Goal: Task Accomplishment & Management: Manage account settings

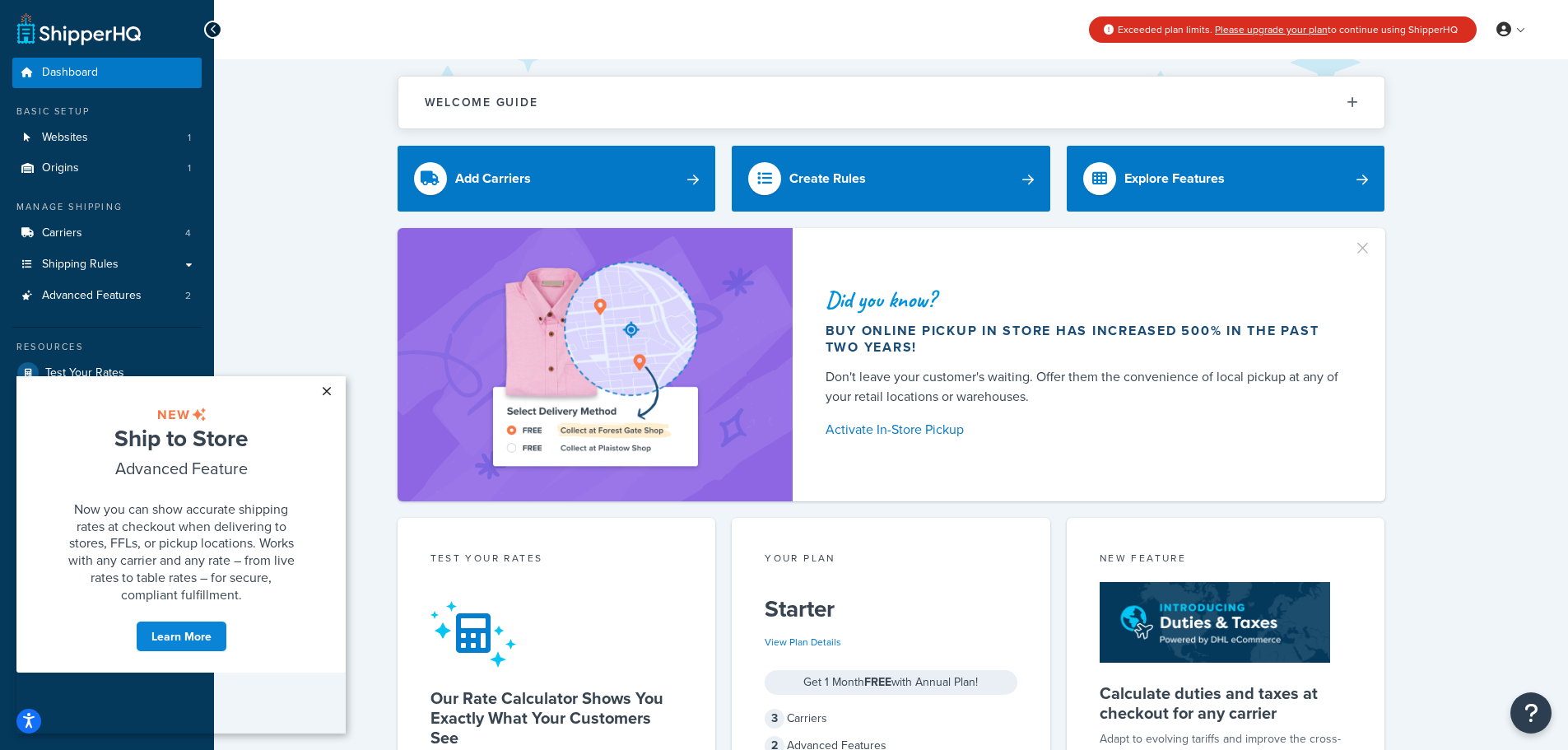
click at [326, 395] on link "×" at bounding box center [326, 391] width 29 height 30
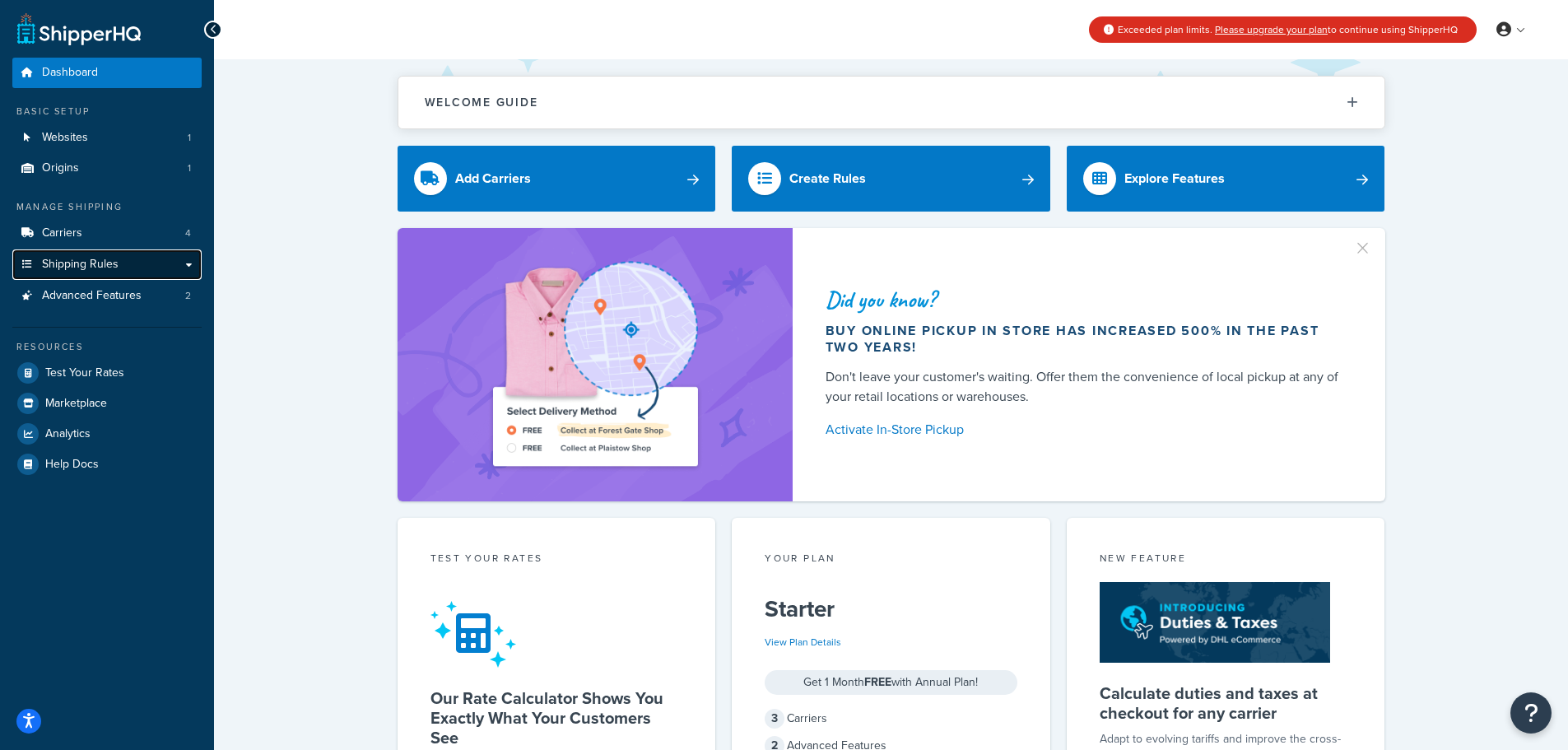
click at [113, 262] on span "Shipping Rules" at bounding box center [80, 264] width 76 height 14
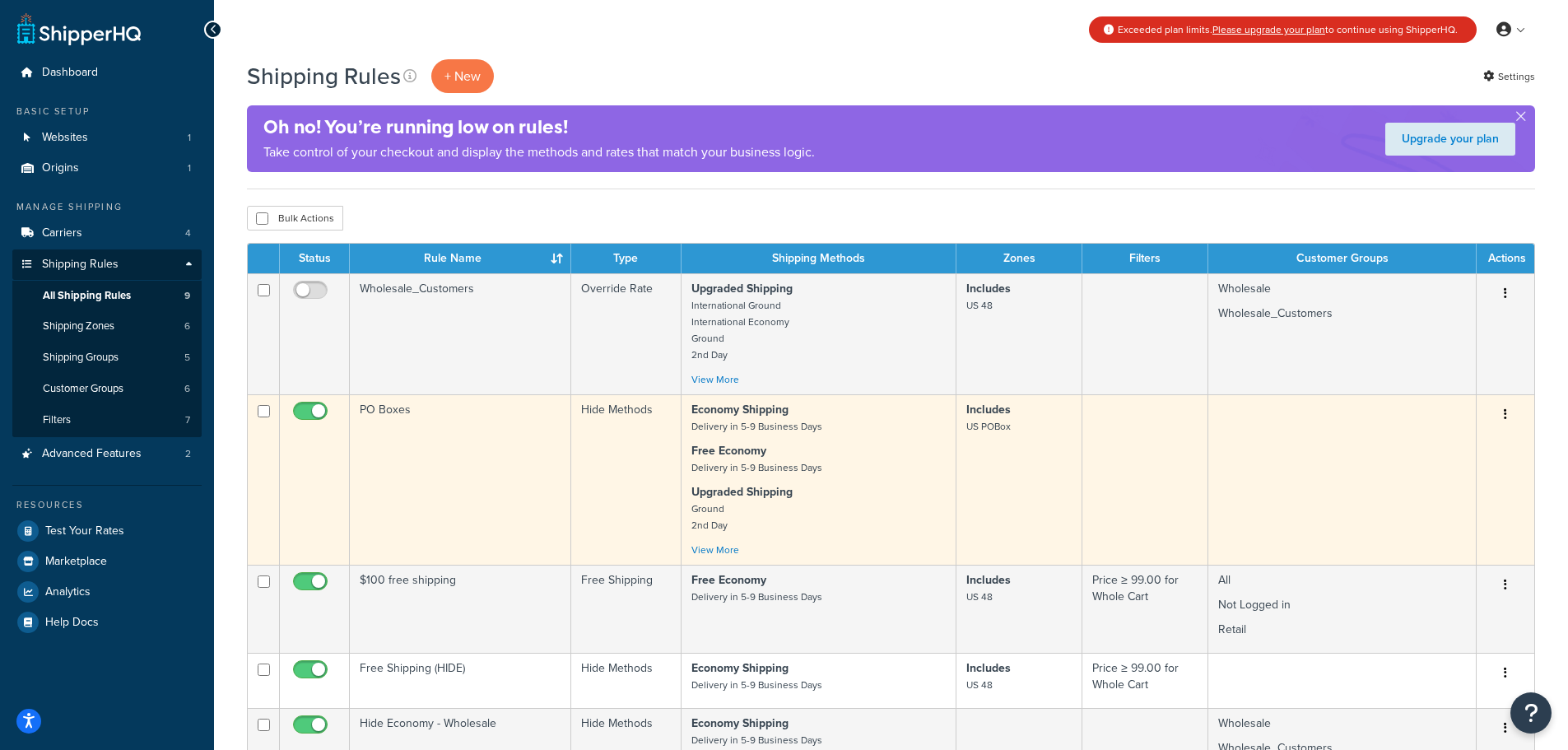
click at [1509, 413] on button "button" at bounding box center [1505, 415] width 23 height 26
click at [1404, 452] on icon at bounding box center [1402, 446] width 12 height 12
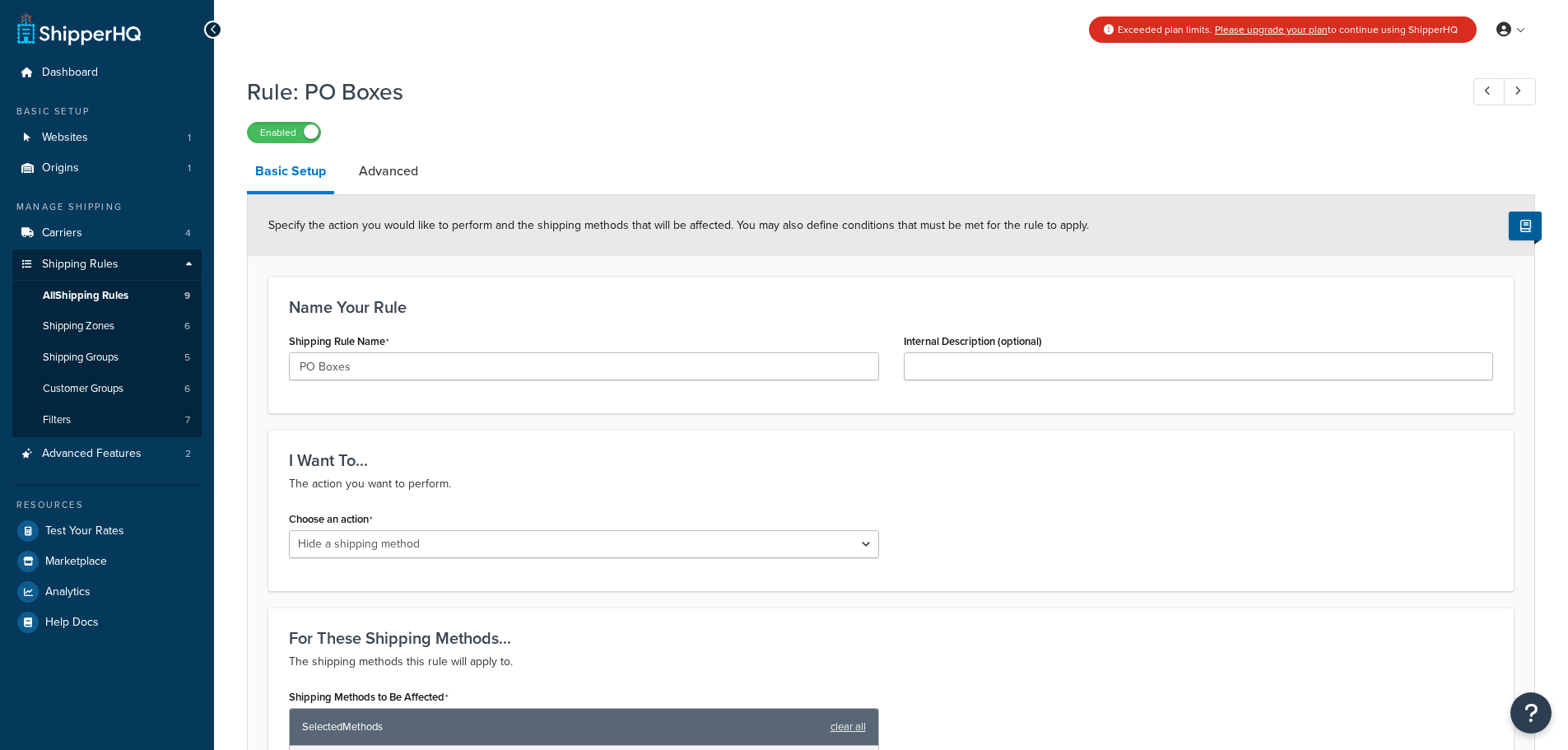
select select "HIDE"
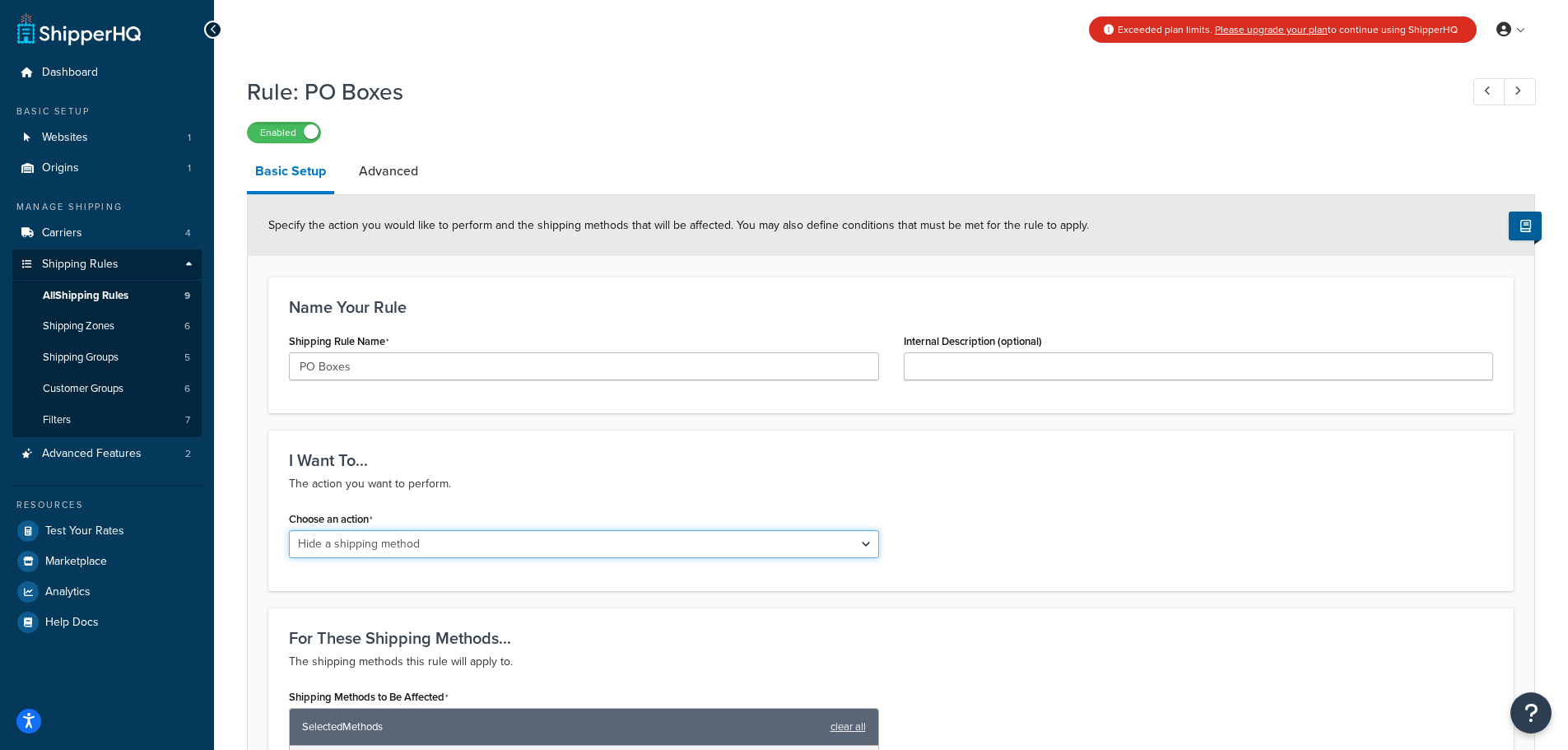
click at [522, 545] on select "Choose an action Override Rates Surcharge or discount rates Hide a shipping met…" at bounding box center [584, 544] width 590 height 28
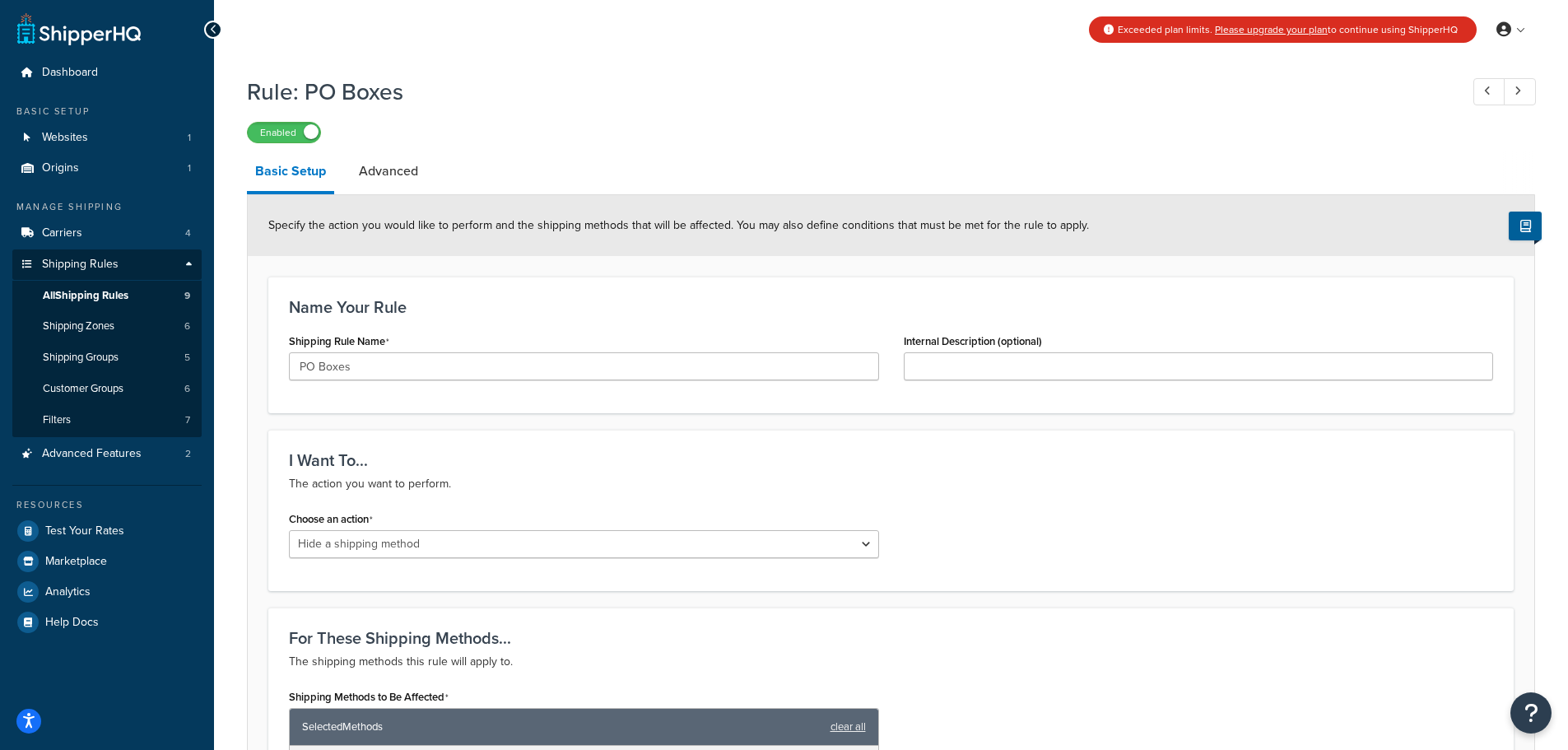
click at [1033, 527] on div "Choose an action Choose an action Override Rates Surcharge or discount rates Hi…" at bounding box center [891, 539] width 1229 height 64
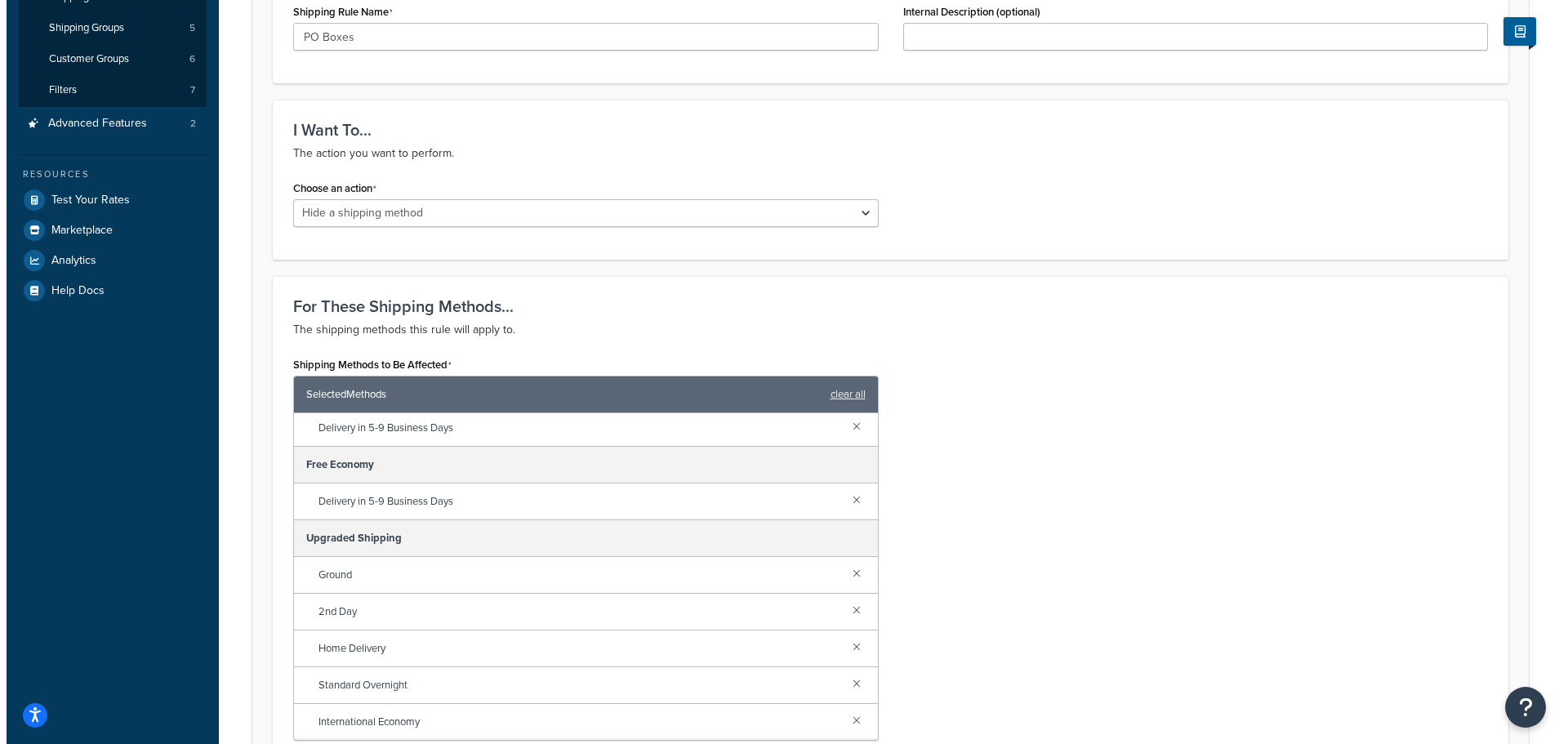
scroll to position [572, 0]
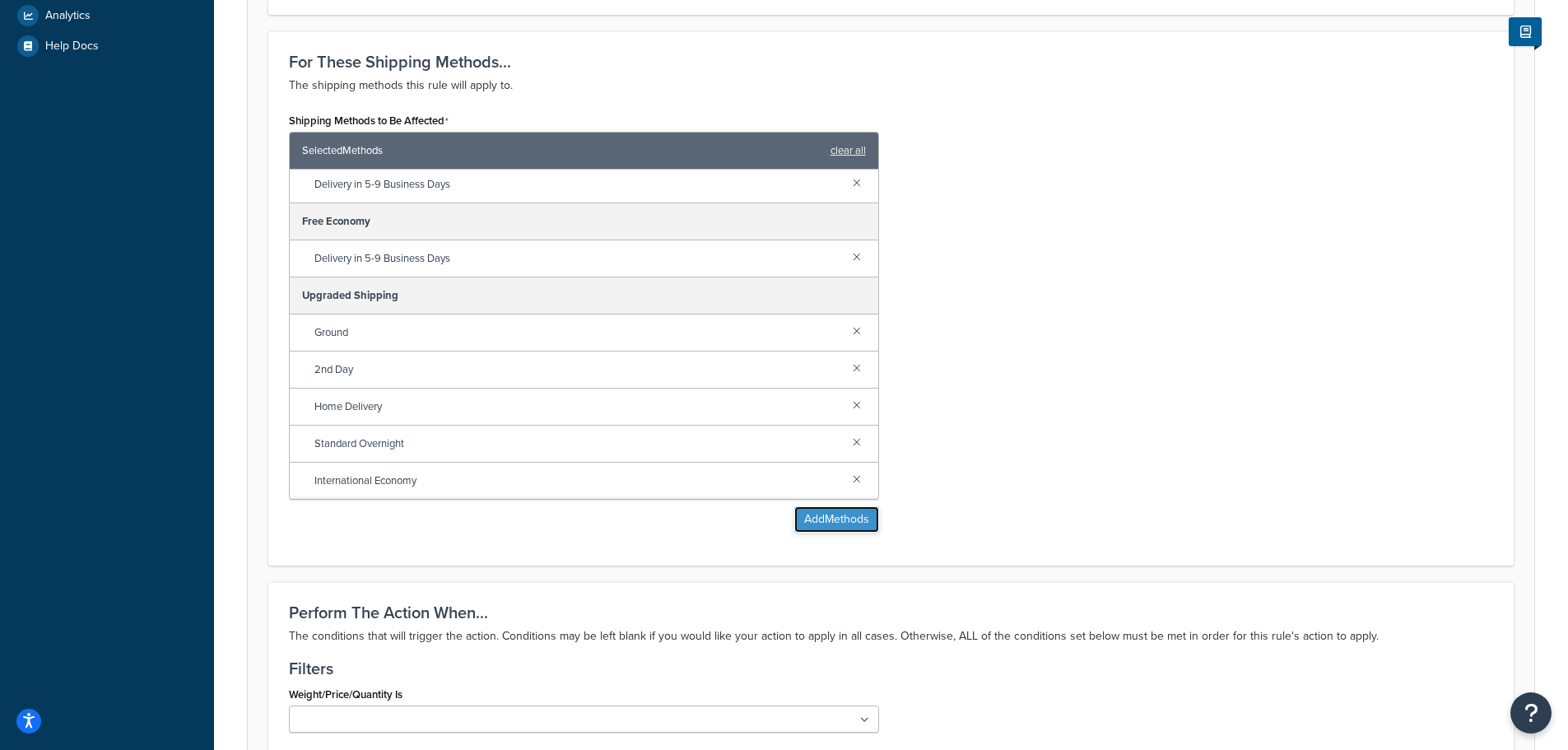
click at [844, 521] on button "Add Methods" at bounding box center [837, 520] width 85 height 26
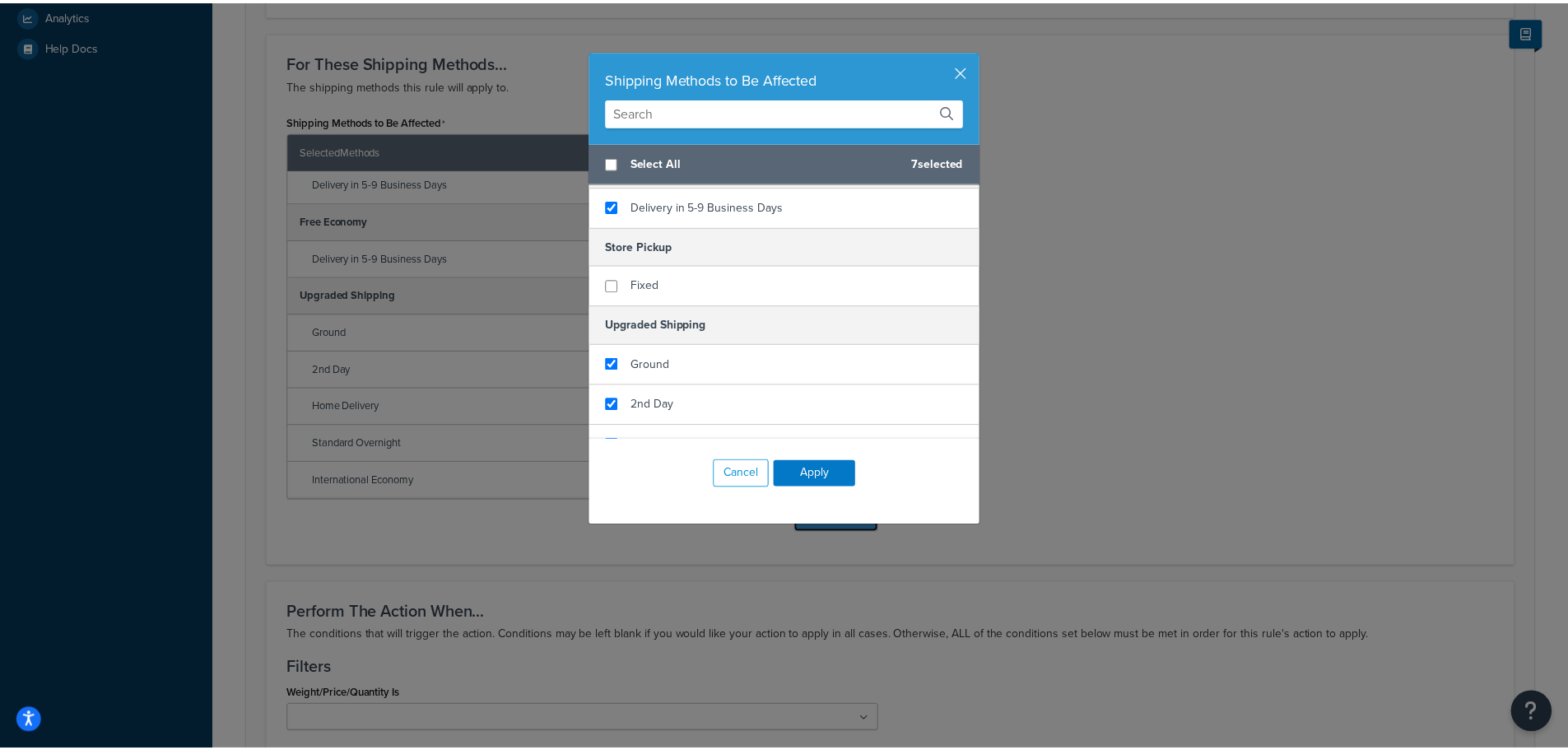
scroll to position [0, 0]
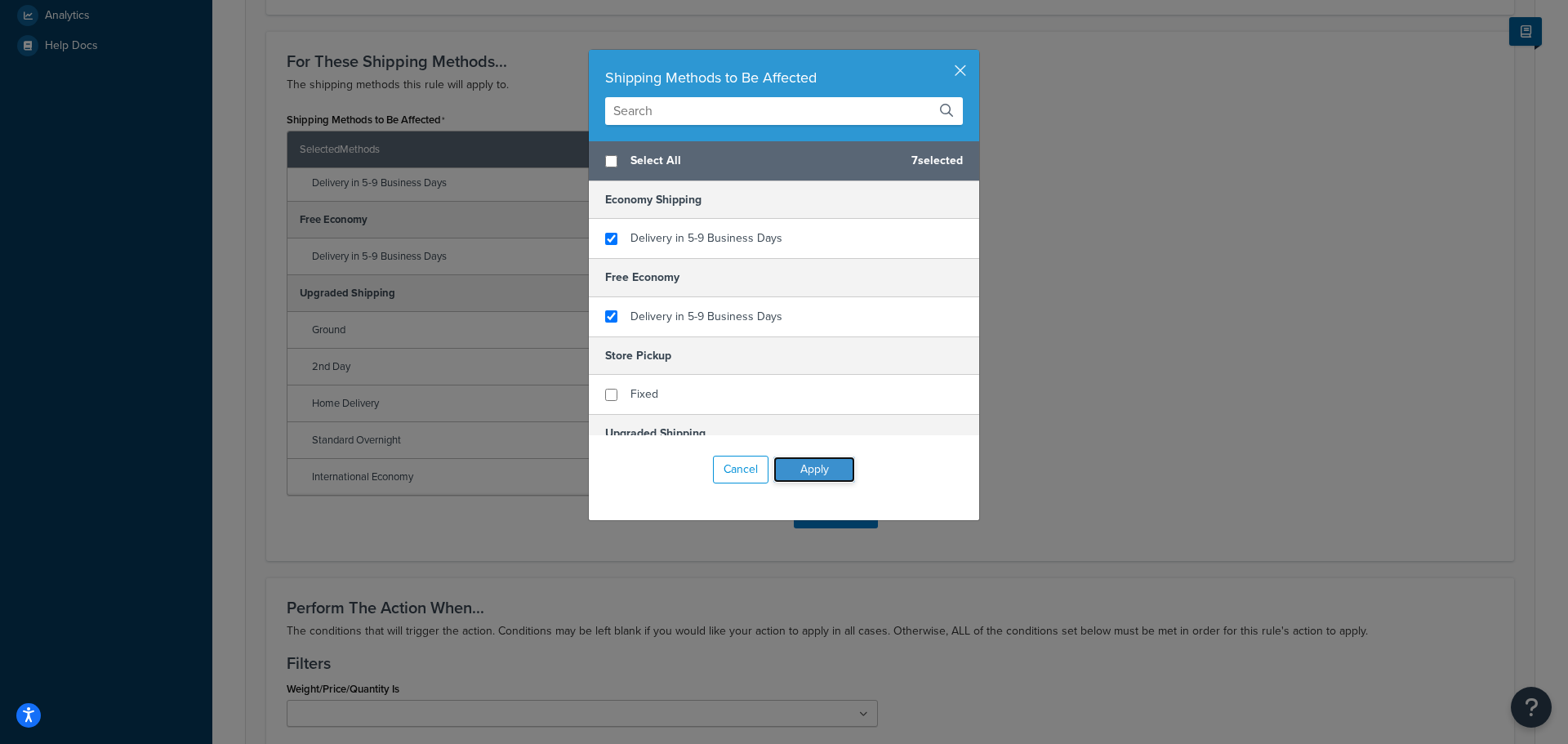
click at [824, 469] on button "Apply" at bounding box center [814, 469] width 82 height 26
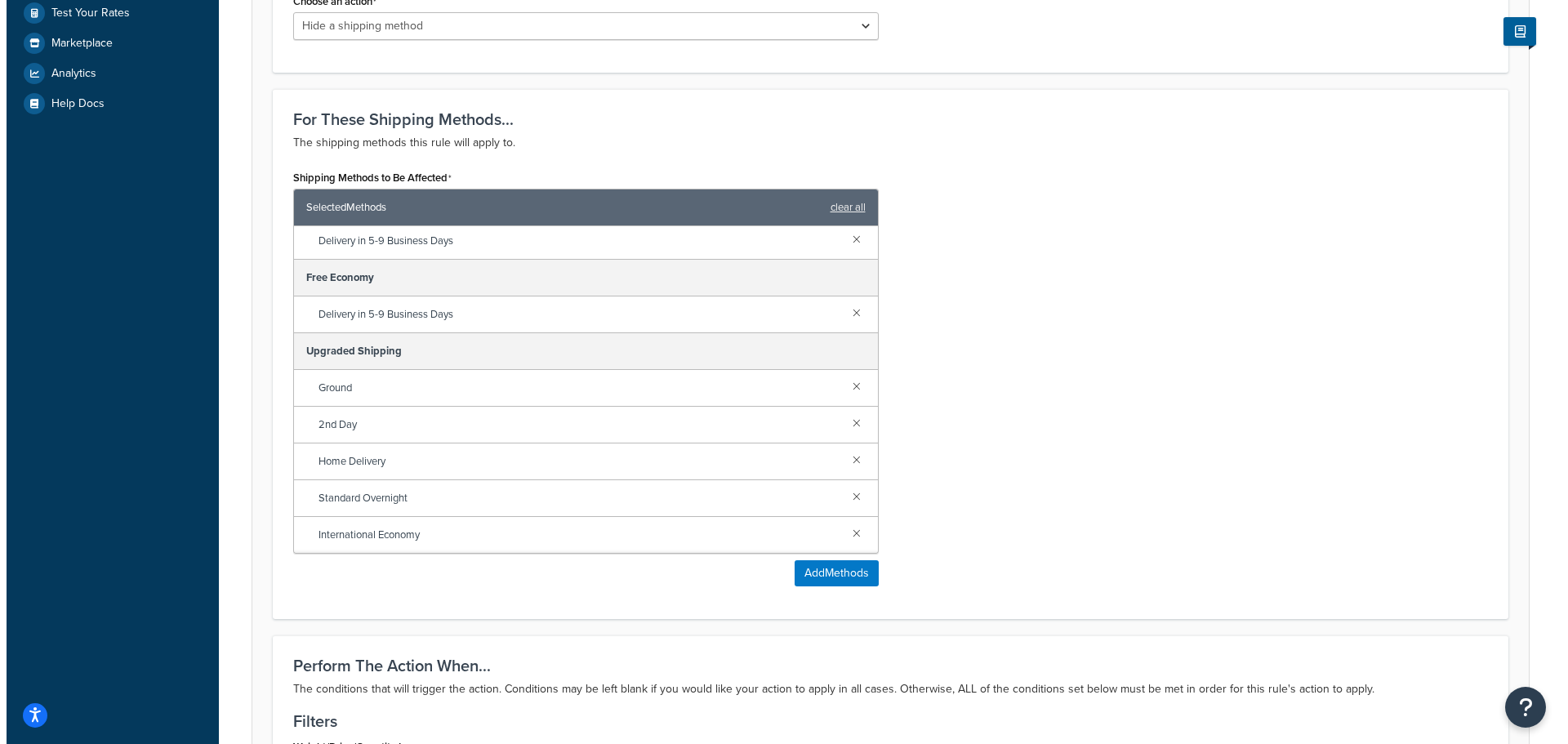
scroll to position [490, 0]
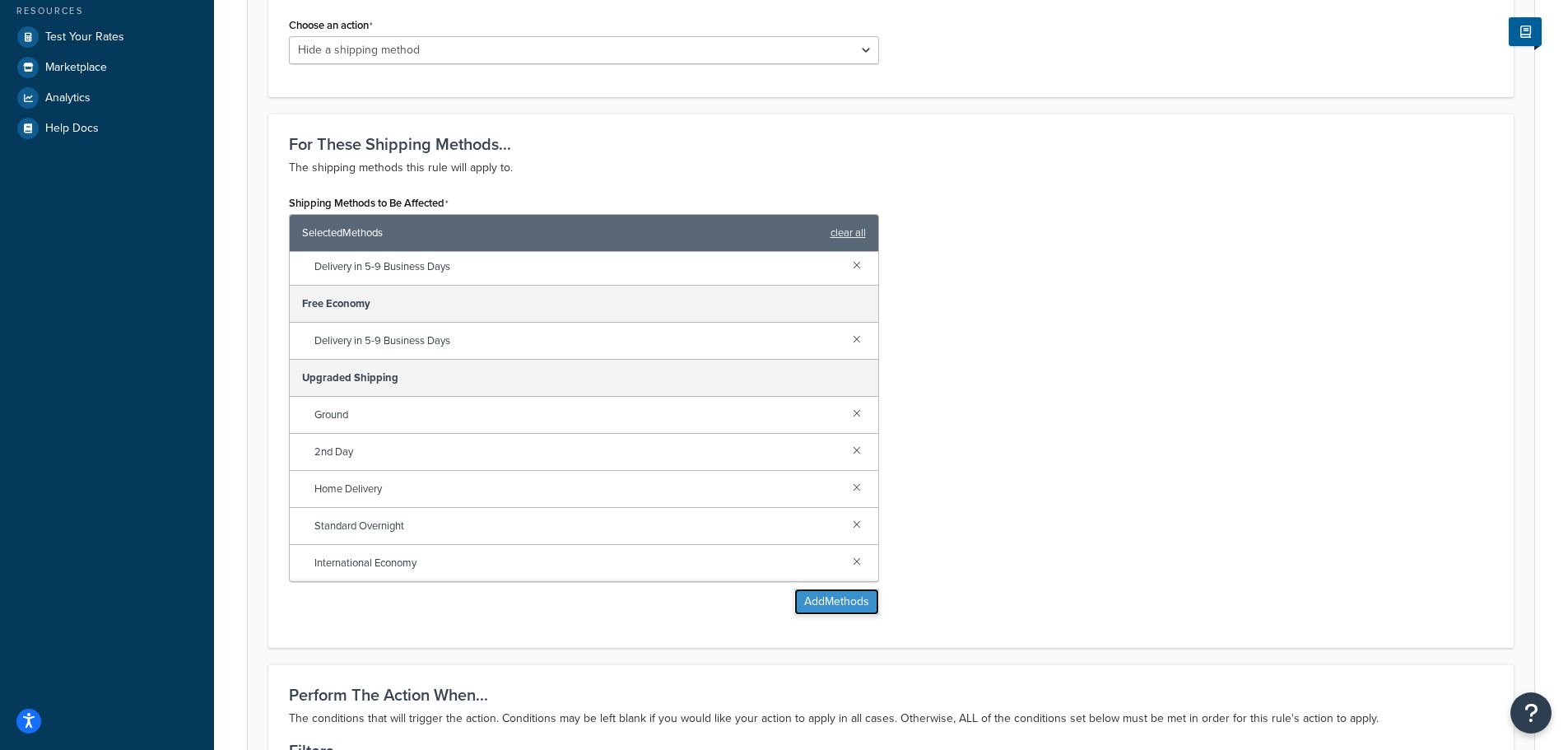
click at [813, 594] on button "Add Methods" at bounding box center [837, 601] width 85 height 26
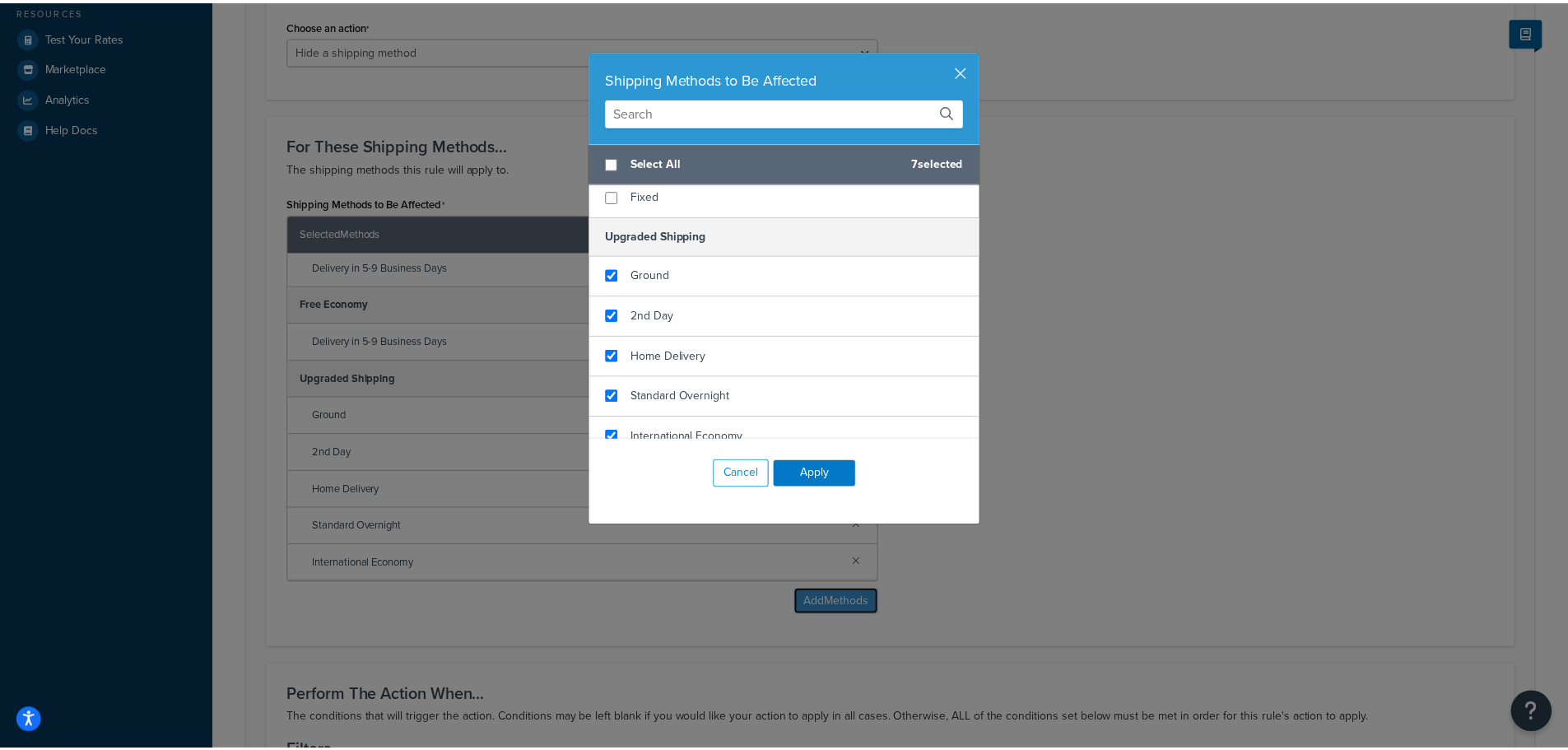
scroll to position [219, 0]
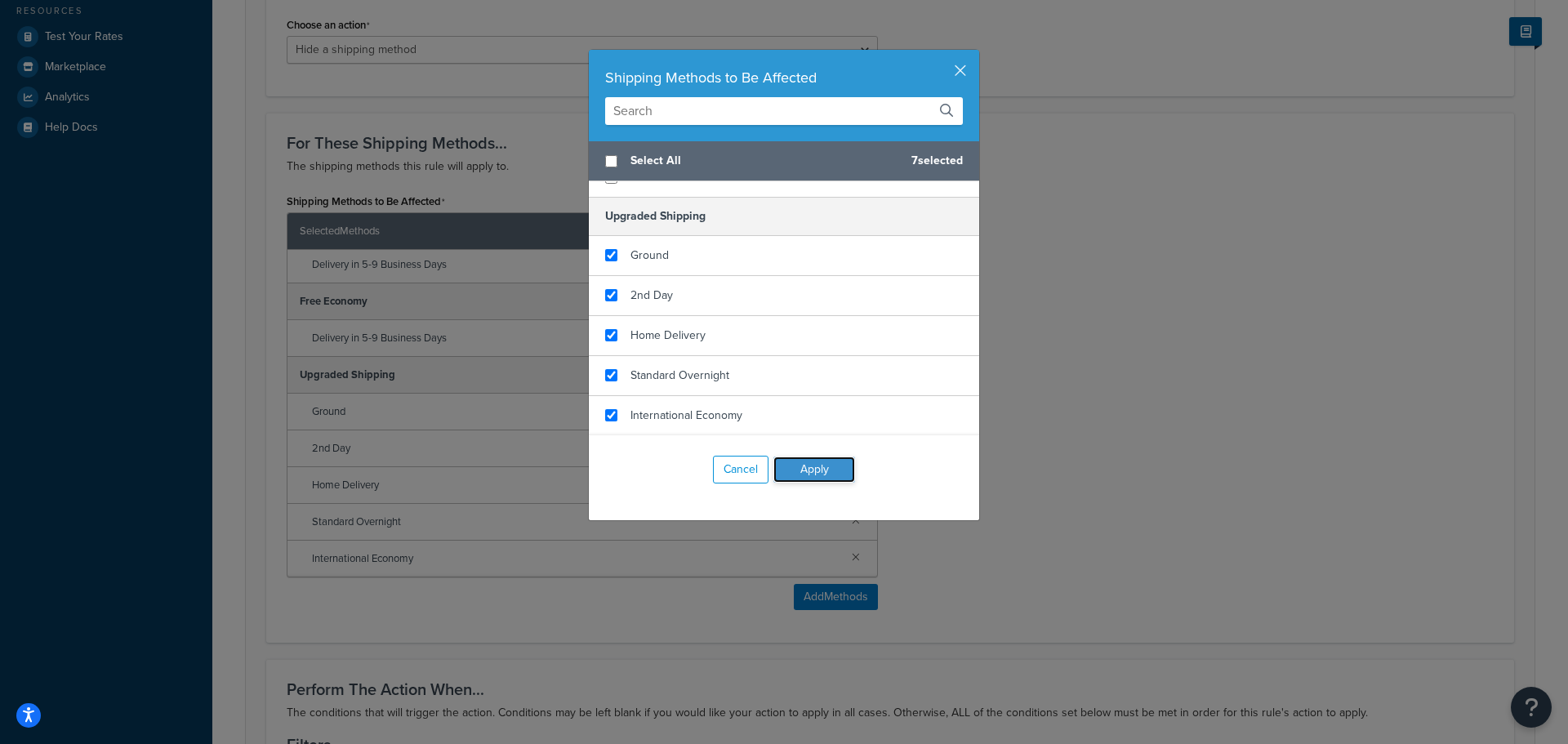
click at [819, 463] on button "Apply" at bounding box center [814, 469] width 82 height 26
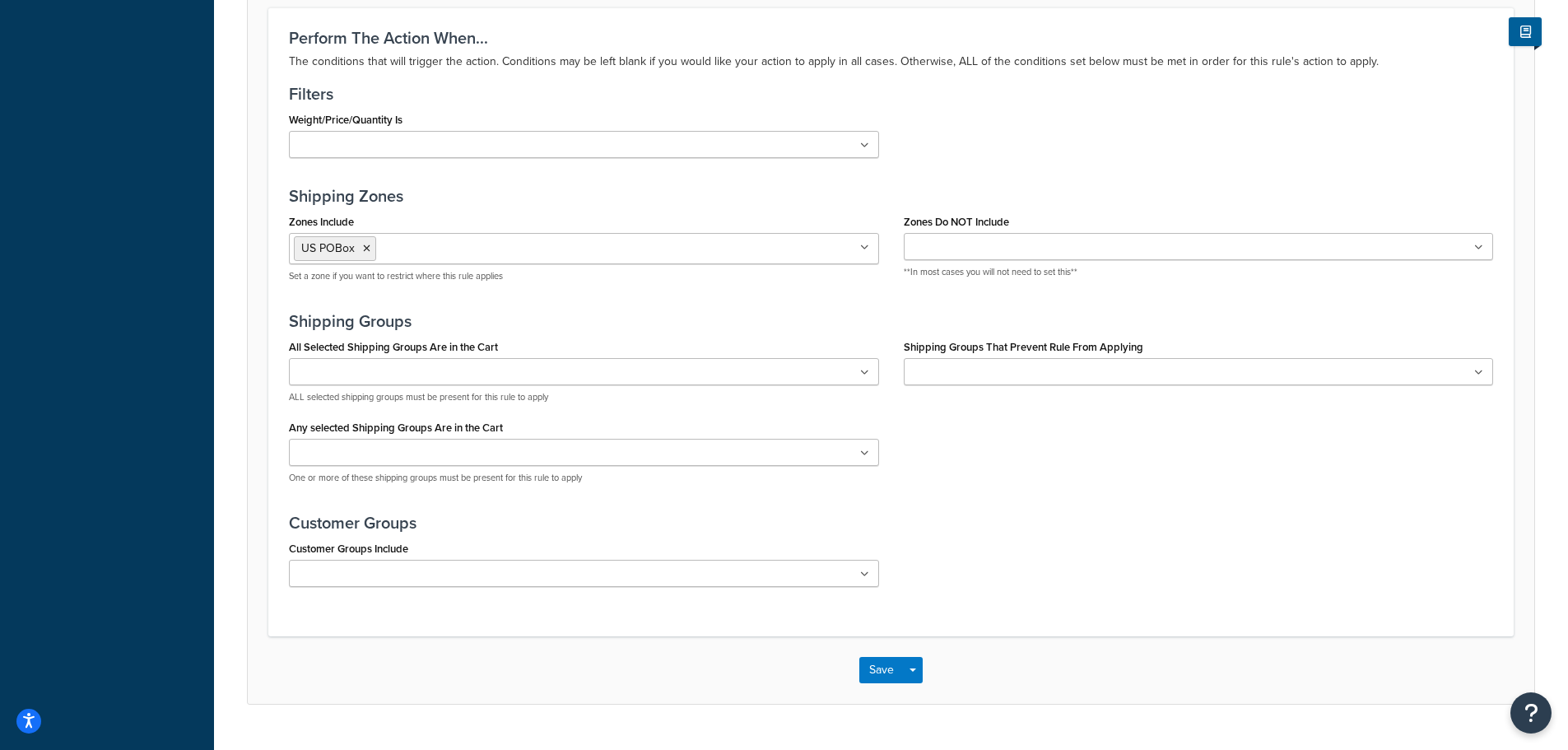
scroll to position [1153, 0]
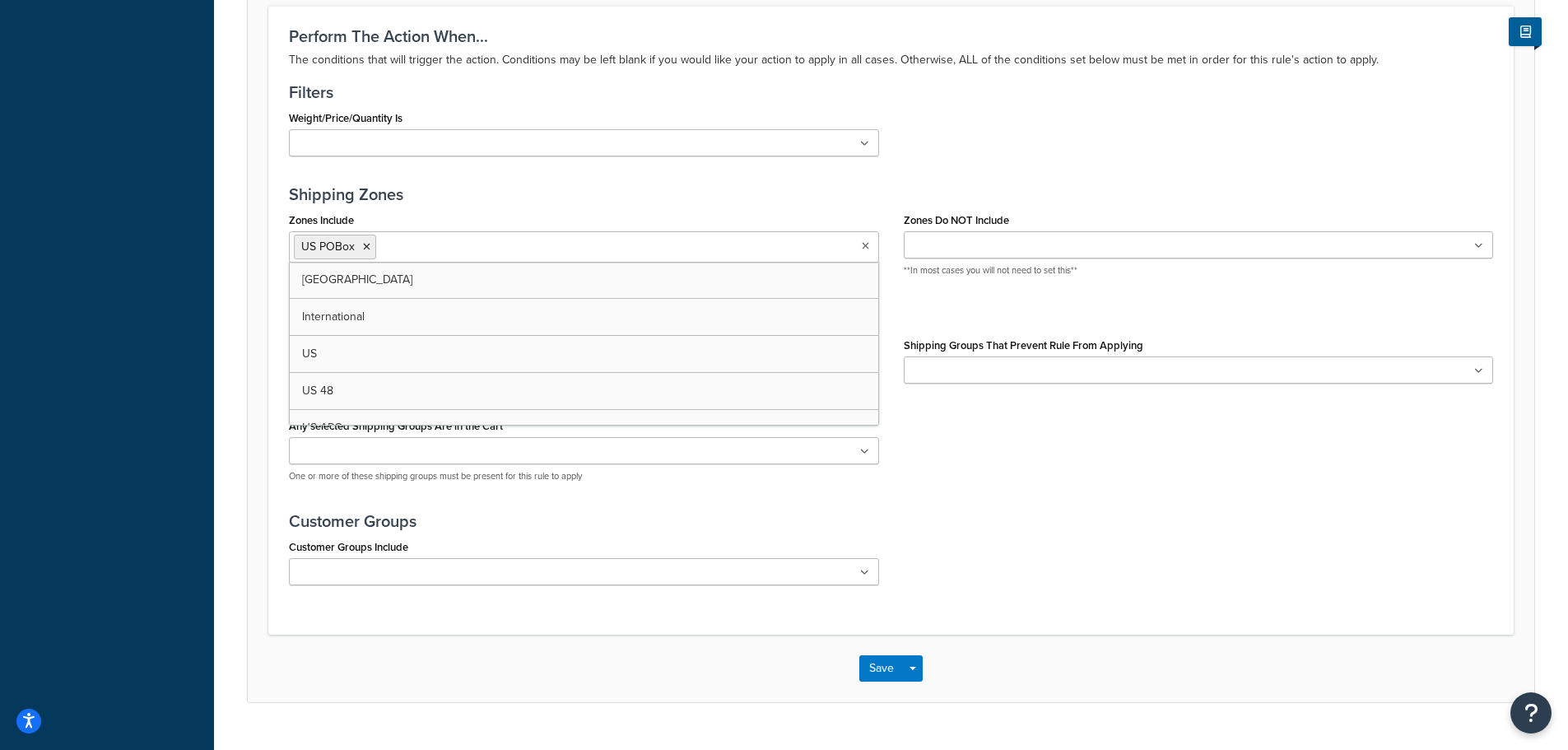
click at [529, 249] on ul "US POBox" at bounding box center [584, 247] width 590 height 31
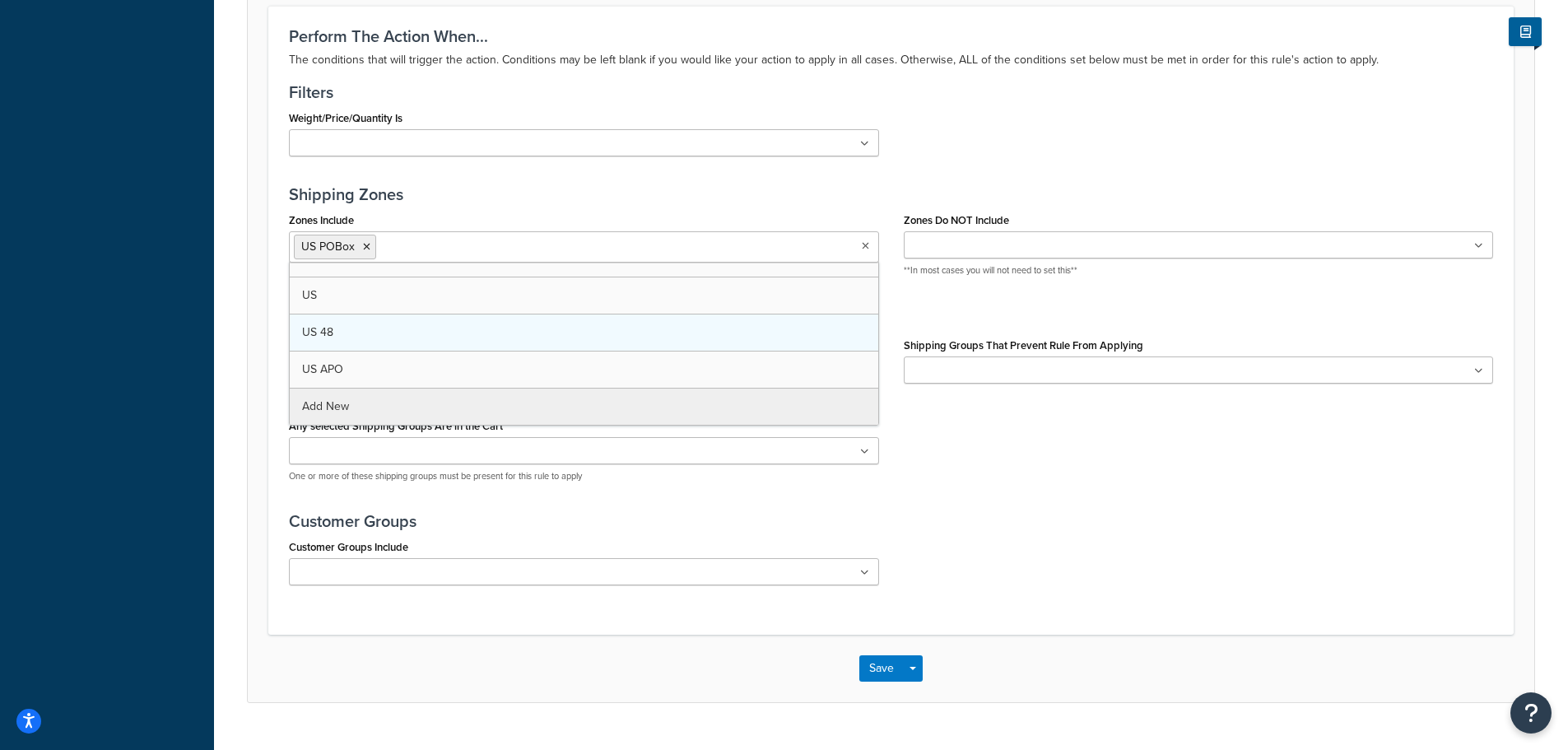
scroll to position [21, 0]
click at [494, 185] on div "Perform The Action When... The conditions that will trigger the action. Conditi…" at bounding box center [891, 320] width 1245 height 628
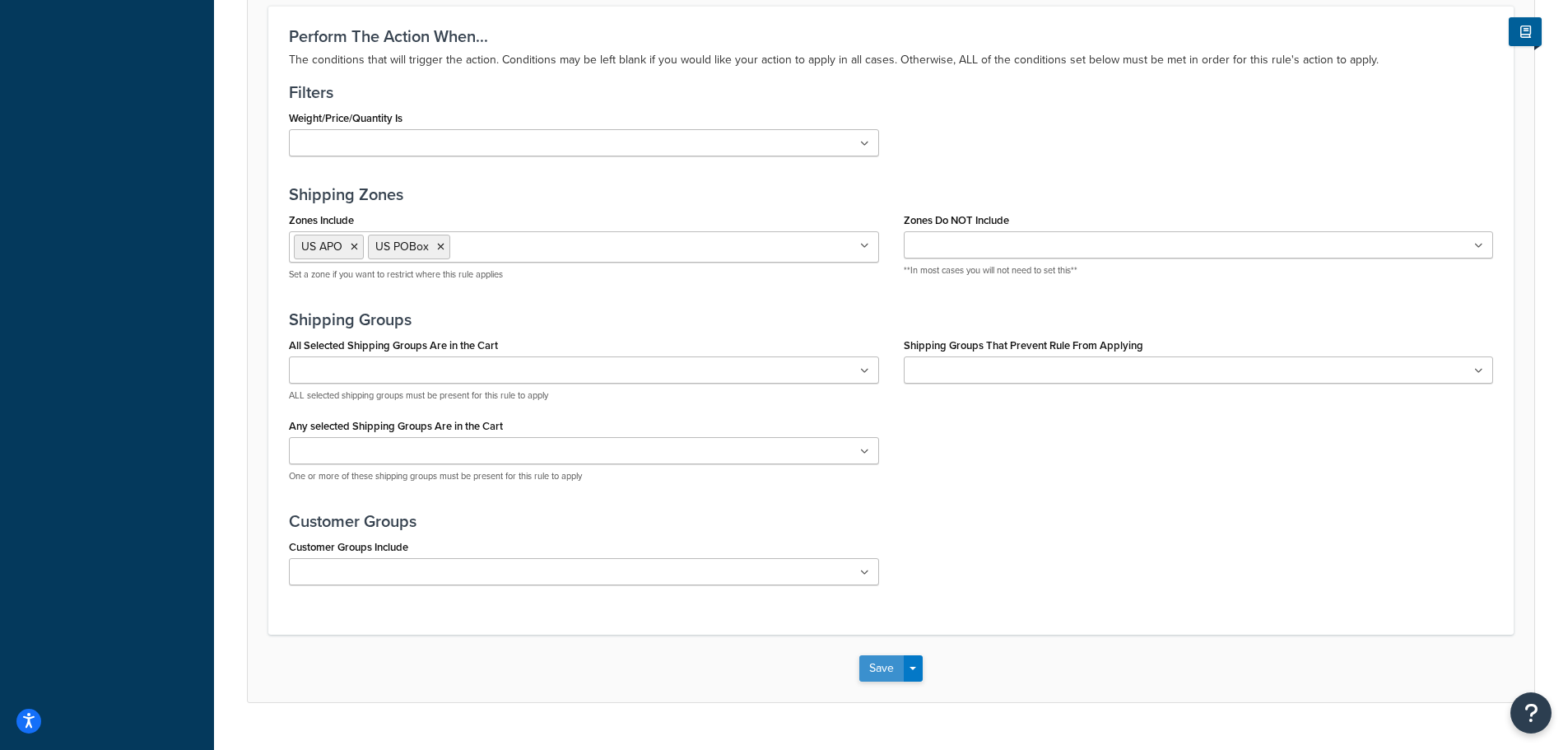
click at [875, 671] on button "Save" at bounding box center [881, 668] width 44 height 26
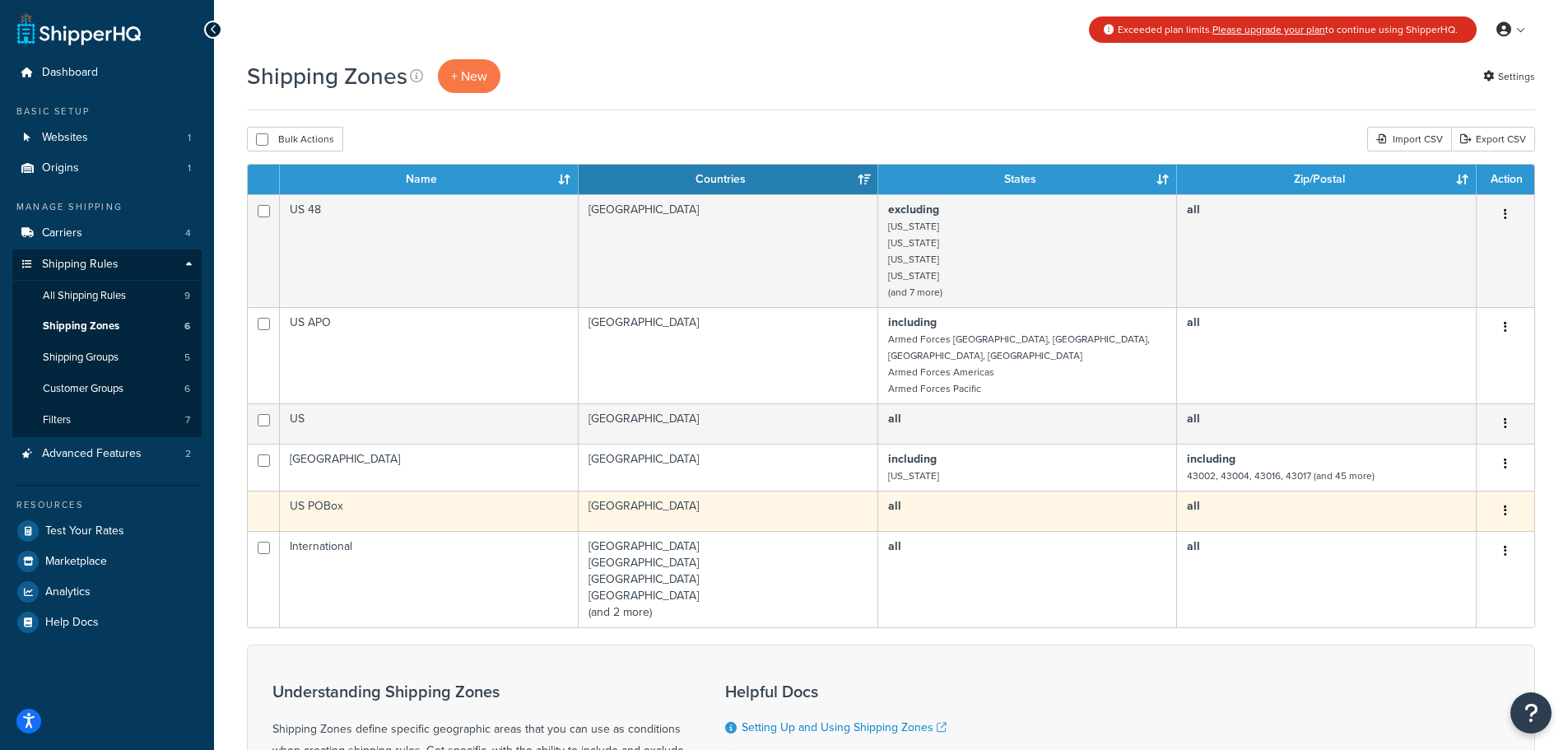
click at [1503, 498] on button "button" at bounding box center [1505, 511] width 23 height 26
click at [320, 491] on td "US POBox" at bounding box center [429, 510] width 299 height 40
click at [290, 491] on td "US POBox" at bounding box center [429, 510] width 299 height 40
click at [641, 491] on td "[GEOGRAPHIC_DATA]" at bounding box center [728, 510] width 300 height 40
click at [790, 491] on td "[GEOGRAPHIC_DATA]" at bounding box center [728, 510] width 300 height 40
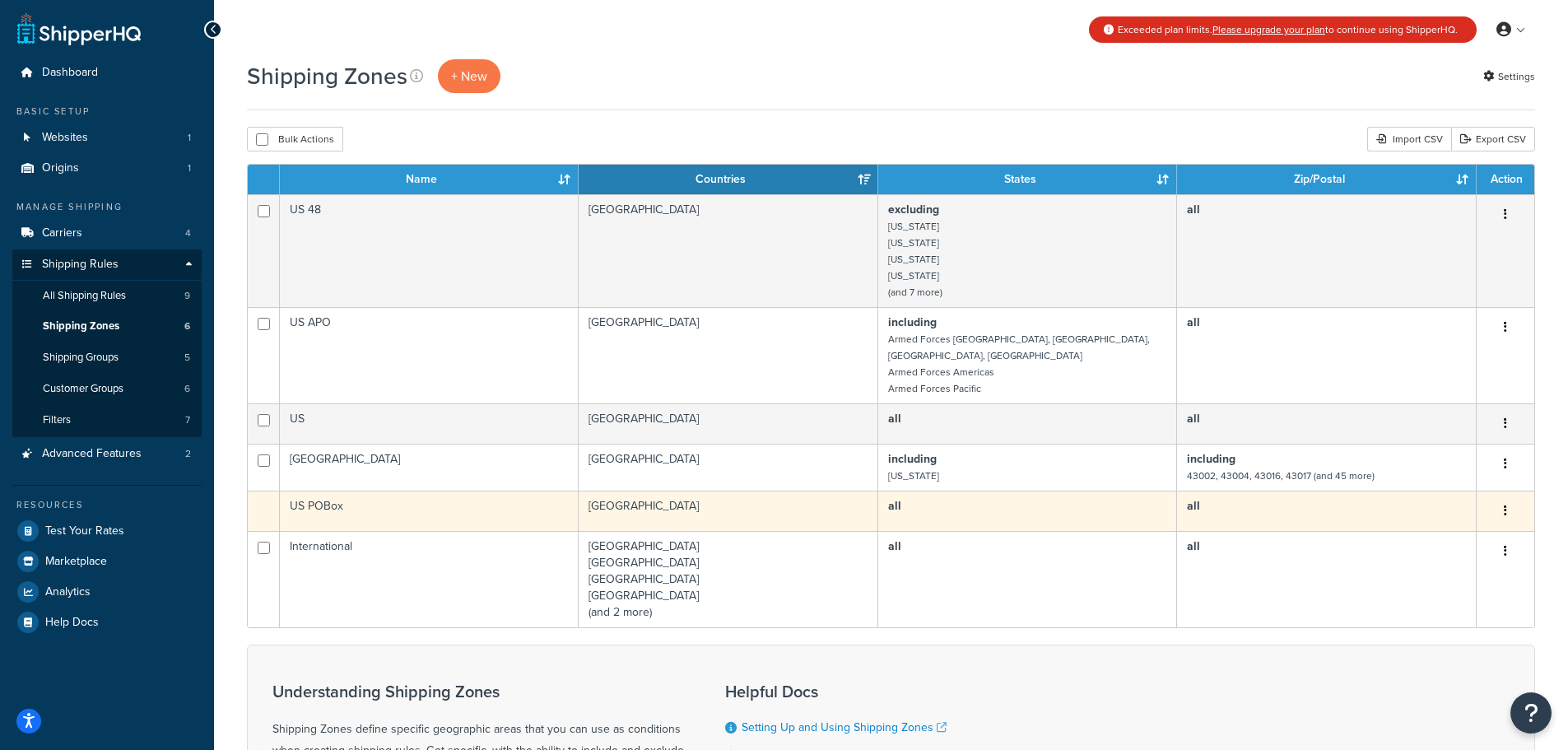
click at [330, 491] on td "US POBox" at bounding box center [429, 510] width 299 height 40
